Goal: Navigation & Orientation: Find specific page/section

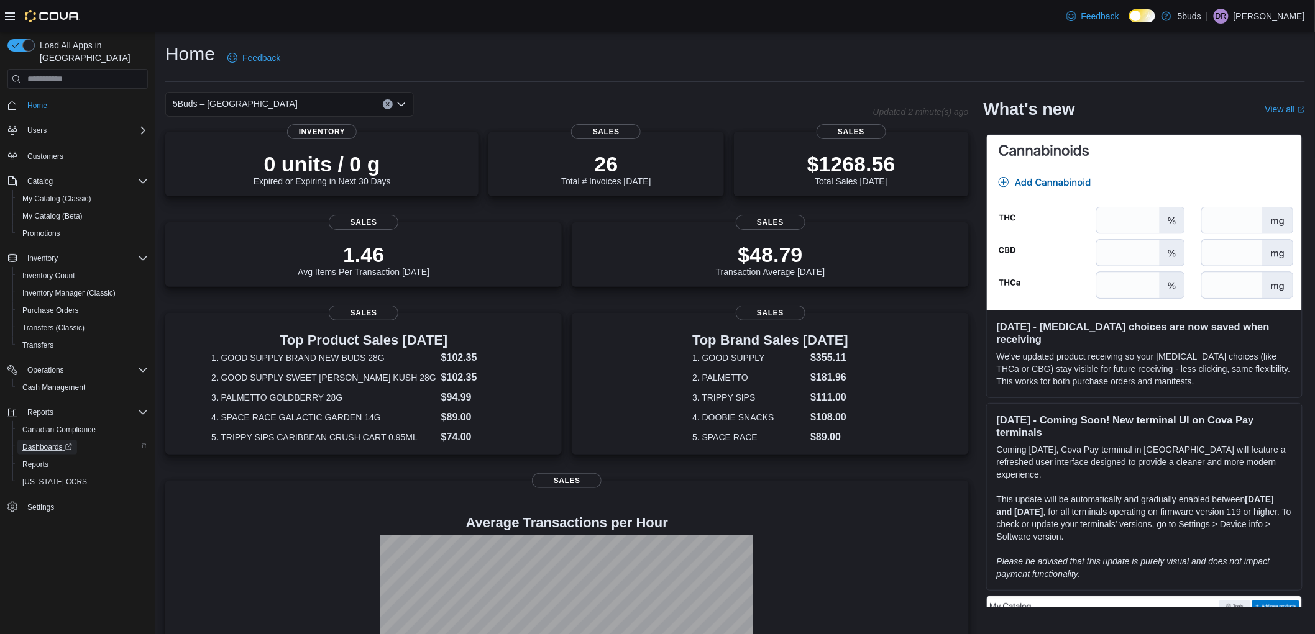
click at [50, 442] on span "Dashboards" at bounding box center [47, 447] width 50 height 10
click at [46, 125] on span "Users" at bounding box center [36, 130] width 19 height 10
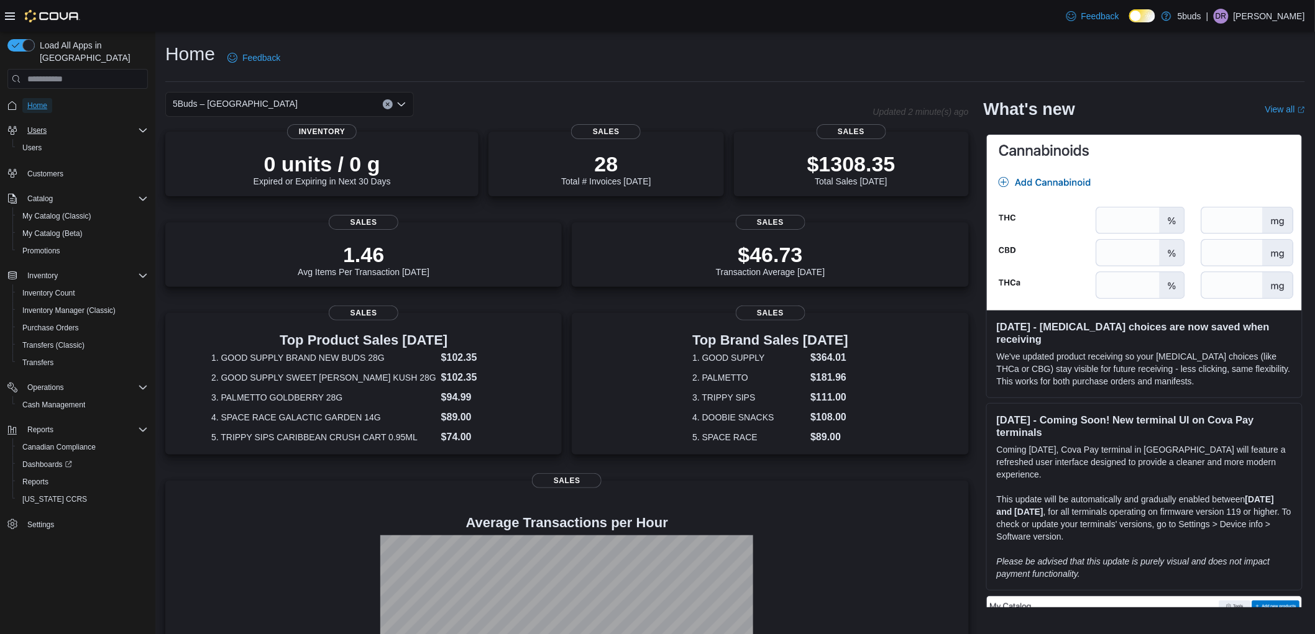
click at [29, 101] on span "Home" at bounding box center [37, 106] width 20 height 10
click at [40, 101] on span "Home" at bounding box center [37, 106] width 20 height 10
click at [1281, 12] on p "[PERSON_NAME]" at bounding box center [1268, 16] width 71 height 15
click at [1234, 120] on span "Sign Out" at bounding box center [1225, 123] width 34 height 12
